Goal: Contribute content: Contribute content

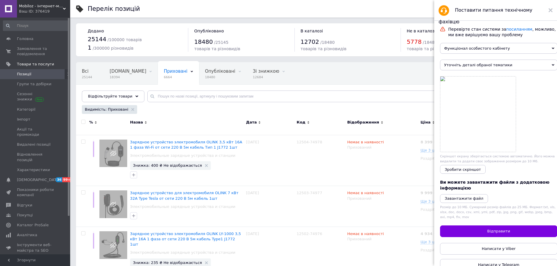
scroll to position [15, 0]
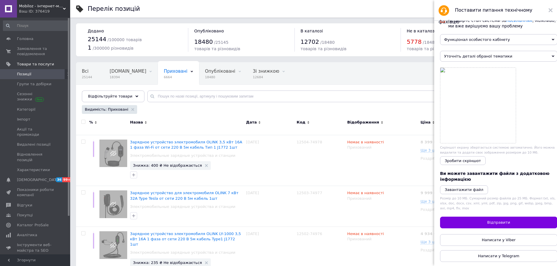
click at [33, 75] on span "Позиції" at bounding box center [35, 74] width 37 height 5
click at [551, 10] on use at bounding box center [551, 10] width 4 height 4
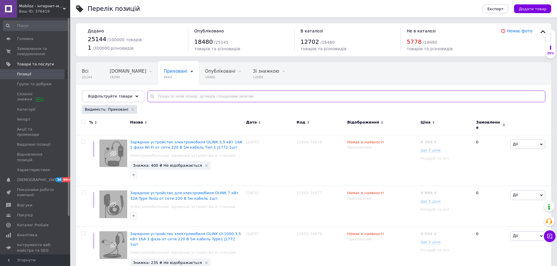
click at [189, 96] on input "text" at bounding box center [346, 97] width 398 height 12
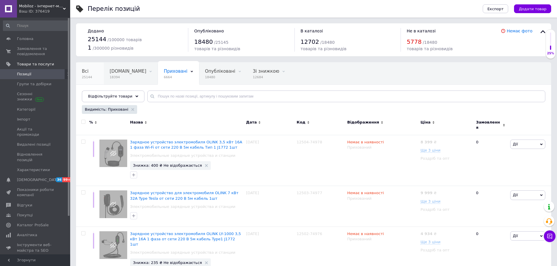
click at [87, 70] on span "Всі" at bounding box center [85, 71] width 7 height 5
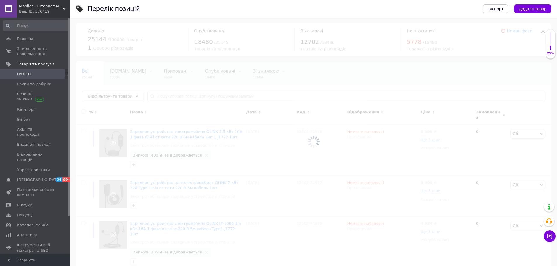
click at [165, 96] on div at bounding box center [313, 142] width 487 height 249
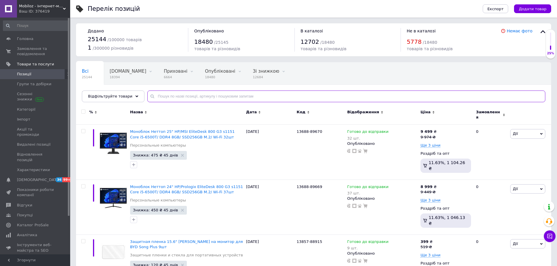
click at [165, 96] on input "text" at bounding box center [346, 97] width 398 height 12
paste input "13169"
type input "13169"
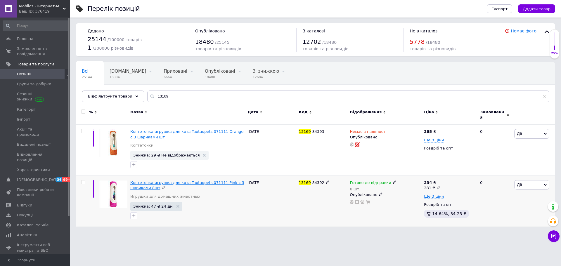
click at [165, 181] on span "Когтеточка игрушка для кота Taotaopets 071111 Pink с 3 шариками 8шт" at bounding box center [187, 186] width 114 height 10
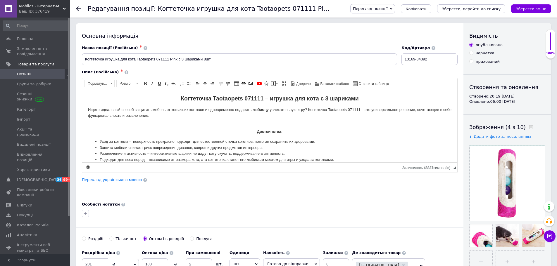
click at [42, 5] on span "Mobiloz - інтернет-магазин Мобілоз" at bounding box center [41, 6] width 44 height 5
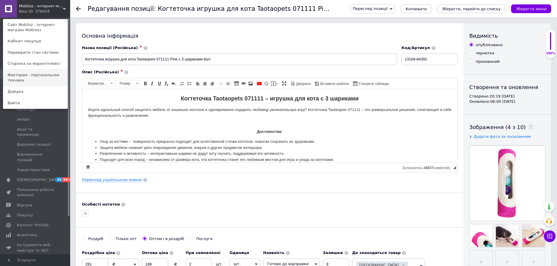
click at [39, 79] on link "Фактория - персональная техника" at bounding box center [35, 78] width 64 height 16
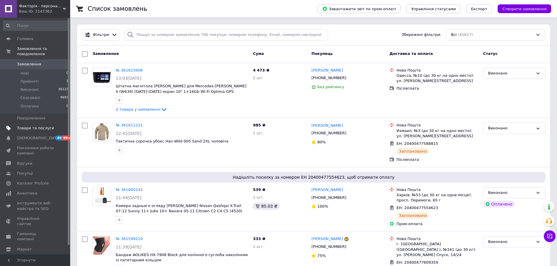
click at [38, 126] on span "Товари та послуги" at bounding box center [35, 128] width 37 height 5
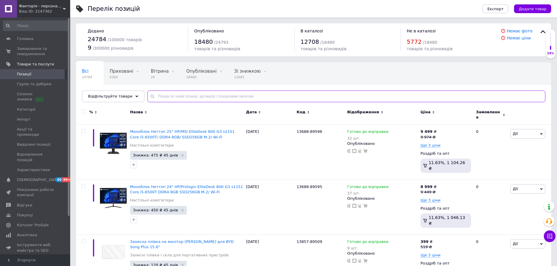
click at [185, 96] on input "text" at bounding box center [346, 97] width 398 height 12
paste input "13169"
type input "13169"
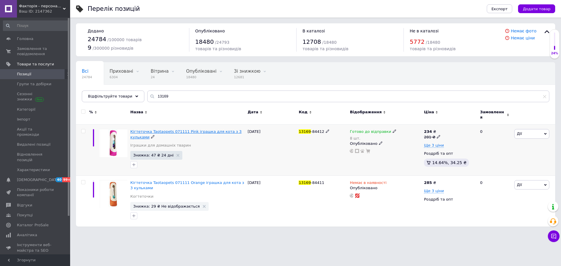
click at [182, 130] on span "Кігтеточка Taotaopets 071111 Pink іграшка для кота з 3 кульками" at bounding box center [185, 135] width 111 height 10
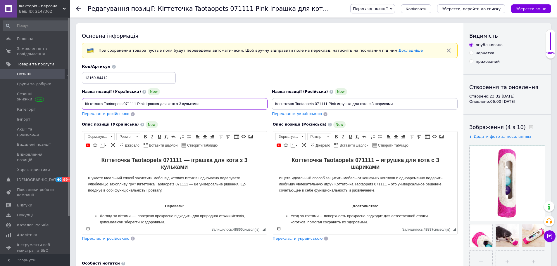
drag, startPoint x: 123, startPoint y: 104, endPoint x: 135, endPoint y: 102, distance: 11.2
click at [135, 102] on input "Кігтеточка Taotaopets 071111 Pink іграшка для кота з 3 кульками" at bounding box center [175, 104] width 186 height 12
drag, startPoint x: 132, startPoint y: 160, endPoint x: 96, endPoint y: 160, distance: 35.4
click at [96, 160] on h2 "Кігтеточка Taotaopets 071111 — іграшка для кота з 3 кульками" at bounding box center [174, 164] width 173 height 14
click at [99, 158] on h2 "Кігтеточка Taotaopets 071111 — іграшка для кота з 3 кульками" at bounding box center [174, 164] width 173 height 14
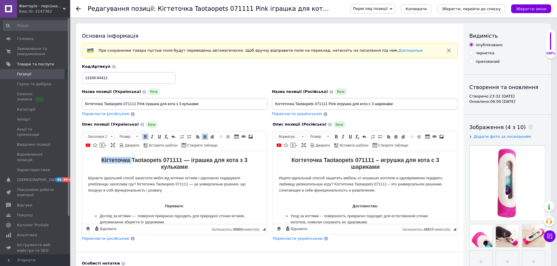
drag, startPoint x: 130, startPoint y: 158, endPoint x: 98, endPoint y: 161, distance: 31.4
click at [98, 161] on h2 "Кігтеточка Taotaopets 071111 — іграшка для кота з 3 кульками" at bounding box center [174, 164] width 173 height 14
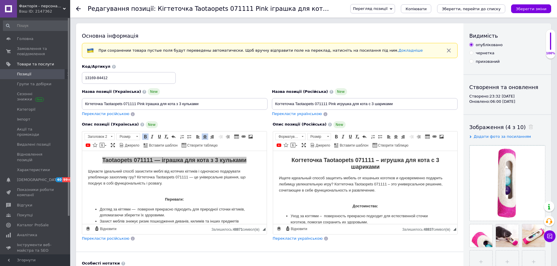
click at [296, 160] on strong "Когтеточка Taotaopets 071111 – игрушка для кота с 3 шариками" at bounding box center [365, 163] width 148 height 13
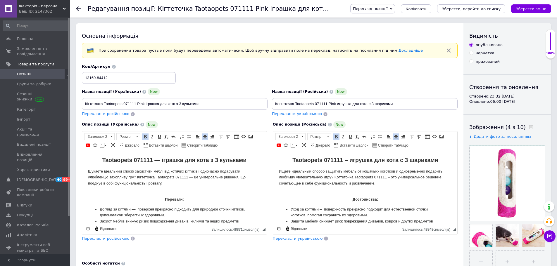
click at [240, 192] on p "Переваги:" at bounding box center [174, 196] width 173 height 12
drag, startPoint x: 103, startPoint y: 105, endPoint x: 64, endPoint y: 104, distance: 39.5
type input "Іграшка Taotaopets 071111 Pink іграшка для кота з 3 кульками"
click at [288, 103] on input "Когтеточка Taotaopets 071111 Pink игрушка для кота с 3 шариками" at bounding box center [365, 104] width 186 height 12
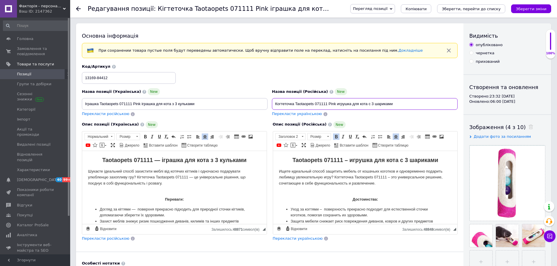
click at [288, 103] on input "Когтеточка Taotaopets 071111 Pink игрушка для кота с 3 шариками" at bounding box center [365, 104] width 186 height 12
click at [344, 105] on input "Игрушка Taotaopets 071111 Pink игрушка для кота с 3 шариками" at bounding box center [365, 104] width 186 height 12
type input "Игрушка Taotaopets 071111 Pink для кота с 3 шариками"
click at [524, 12] on button "Зберегти зміни" at bounding box center [531, 8] width 40 height 9
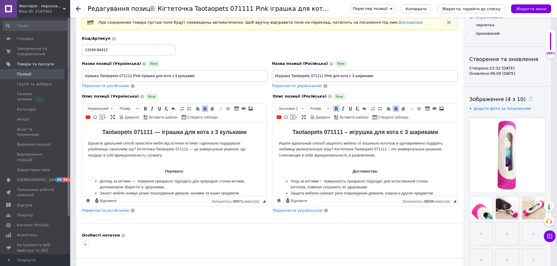
scroll to position [29, 0]
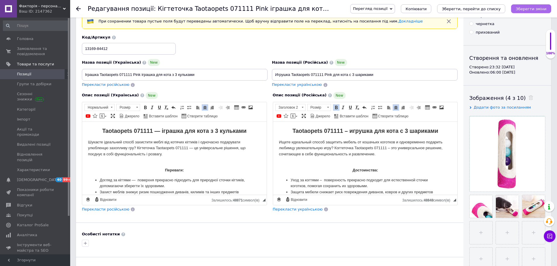
click at [542, 9] on icon "Зберегти зміни" at bounding box center [531, 9] width 31 height 4
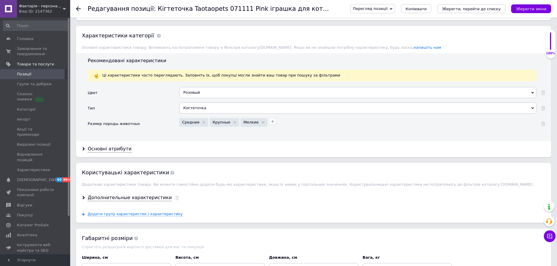
scroll to position [585, 0]
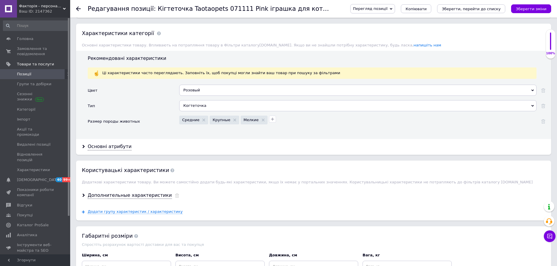
click at [223, 104] on div "Когтеточка" at bounding box center [357, 105] width 357 height 11
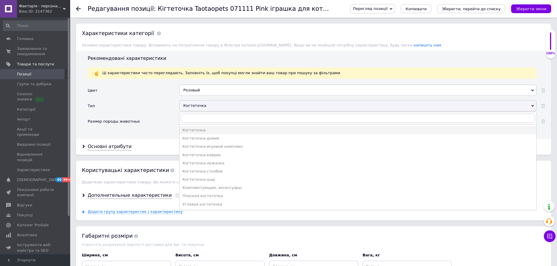
click at [154, 108] on div "Тип" at bounding box center [134, 107] width 92 height 15
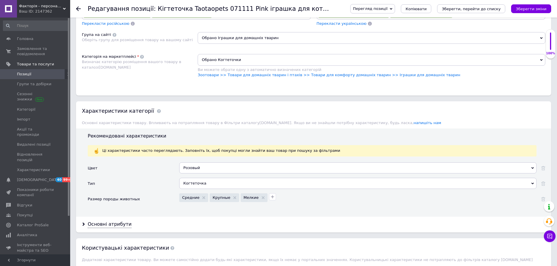
scroll to position [439, 0]
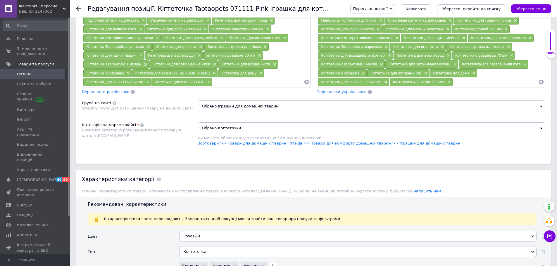
click at [227, 127] on span "Обрано Когтеточки" at bounding box center [372, 129] width 348 height 12
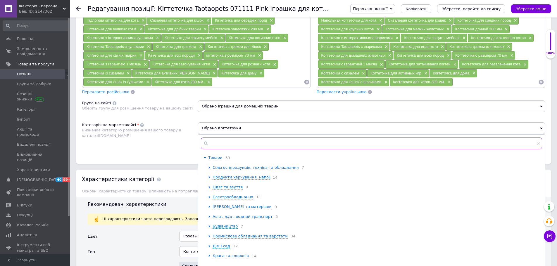
click at [228, 143] on input "text" at bounding box center [371, 144] width 341 height 12
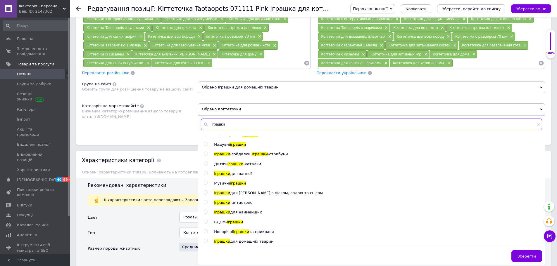
scroll to position [468, 0]
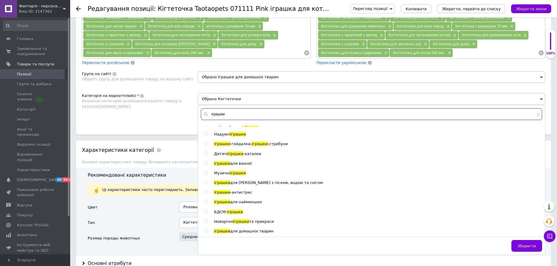
type input "іграшки"
click at [256, 233] on span "для домашніх тварин" at bounding box center [251, 231] width 43 height 4
radio input "true"
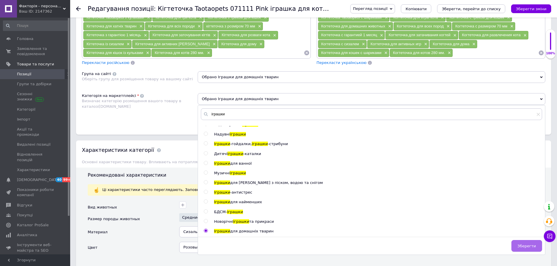
click at [526, 246] on span "Зберегти" at bounding box center [527, 246] width 18 height 4
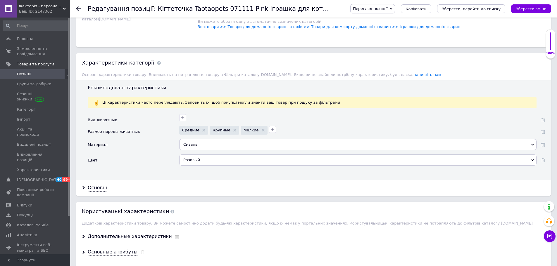
scroll to position [556, 0]
click at [181, 118] on icon "button" at bounding box center [182, 117] width 5 height 5
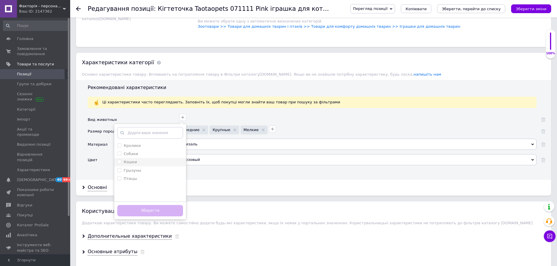
click at [135, 163] on label "Кошки" at bounding box center [130, 162] width 13 height 4
checkbox input "true"
click at [140, 211] on button "Зберегти" at bounding box center [150, 210] width 66 height 11
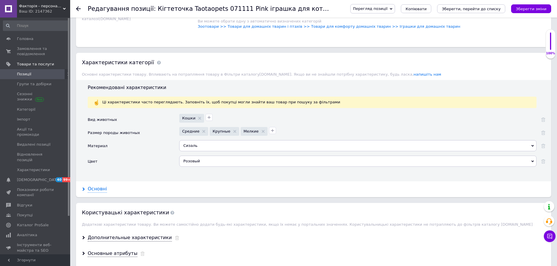
click at [91, 189] on div "Основні" at bounding box center [97, 189] width 19 height 7
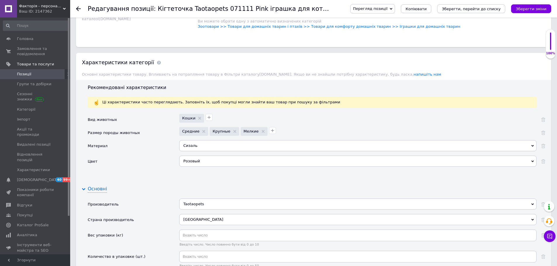
scroll to position [643, 0]
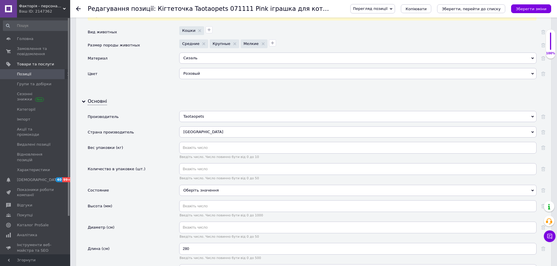
click at [222, 188] on div "Оберіть значення" at bounding box center [357, 190] width 357 height 11
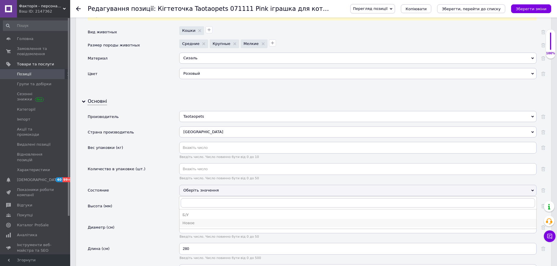
click at [199, 223] on div "Новое" at bounding box center [357, 223] width 351 height 5
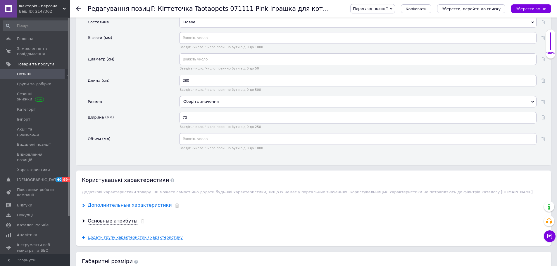
scroll to position [848, 0]
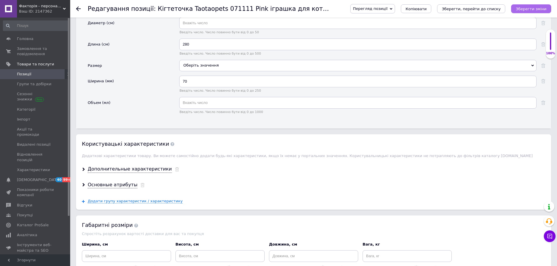
click at [539, 11] on button "Зберегти зміни" at bounding box center [531, 8] width 40 height 9
click at [118, 170] on div "Дополнительные характеристики" at bounding box center [130, 169] width 84 height 7
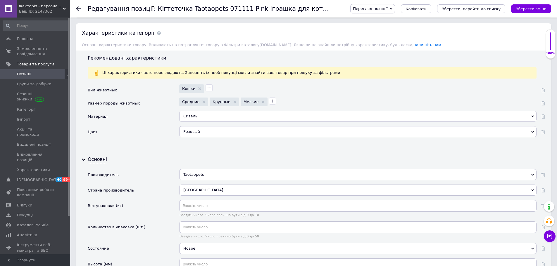
scroll to position [585, 0]
click at [525, 7] on icon "Зберегти зміни" at bounding box center [531, 9] width 31 height 4
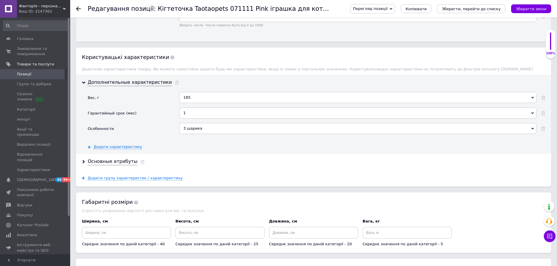
scroll to position [936, 0]
click at [91, 161] on div "Основные атрибуты" at bounding box center [113, 161] width 50 height 7
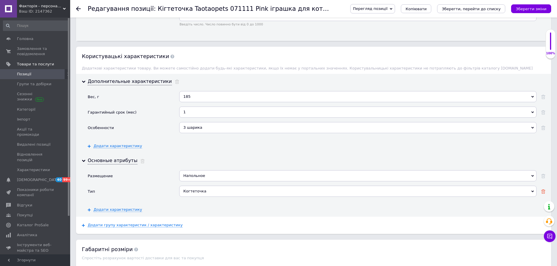
click at [544, 192] on use at bounding box center [543, 192] width 4 height 4
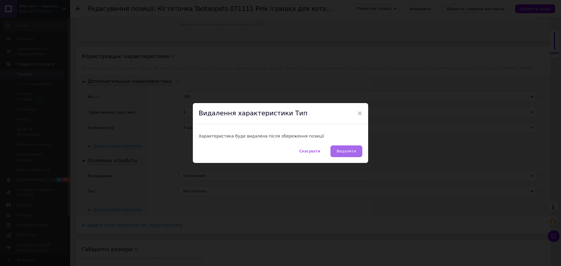
click at [343, 151] on span "Видалити" at bounding box center [347, 151] width 20 height 4
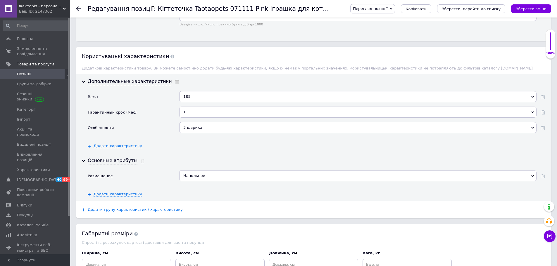
click at [545, 177] on div "Основные атрибуты Размещение Напольное Додати ваше значення Напольное Додати ха…" at bounding box center [313, 177] width 475 height 48
click at [545, 177] on use at bounding box center [543, 176] width 4 height 4
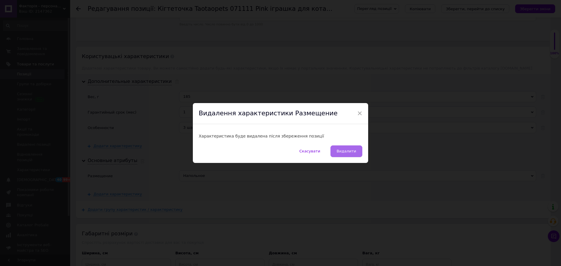
click at [342, 151] on span "Видалити" at bounding box center [347, 151] width 20 height 4
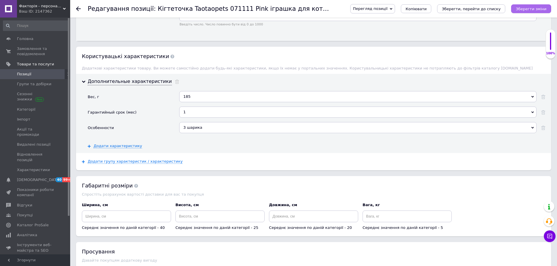
click at [528, 8] on icon "Зберегти зміни" at bounding box center [531, 9] width 31 height 4
click at [489, 13] on button "Зберегти, перейти до списку" at bounding box center [471, 8] width 68 height 9
